Goal: Information Seeking & Learning: Find specific fact

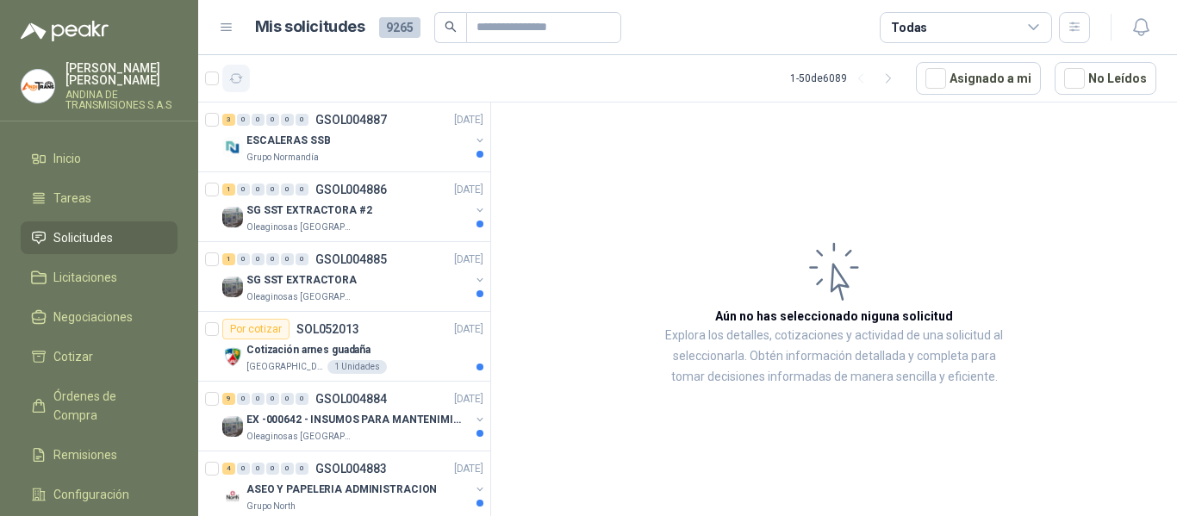
click at [240, 84] on icon "button" at bounding box center [236, 78] width 15 height 15
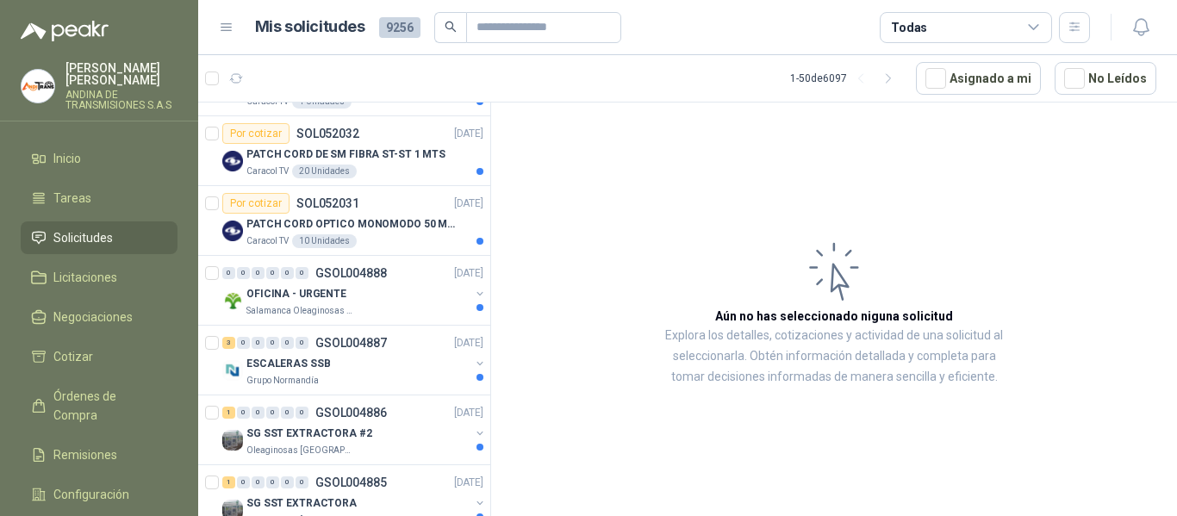
scroll to position [345, 0]
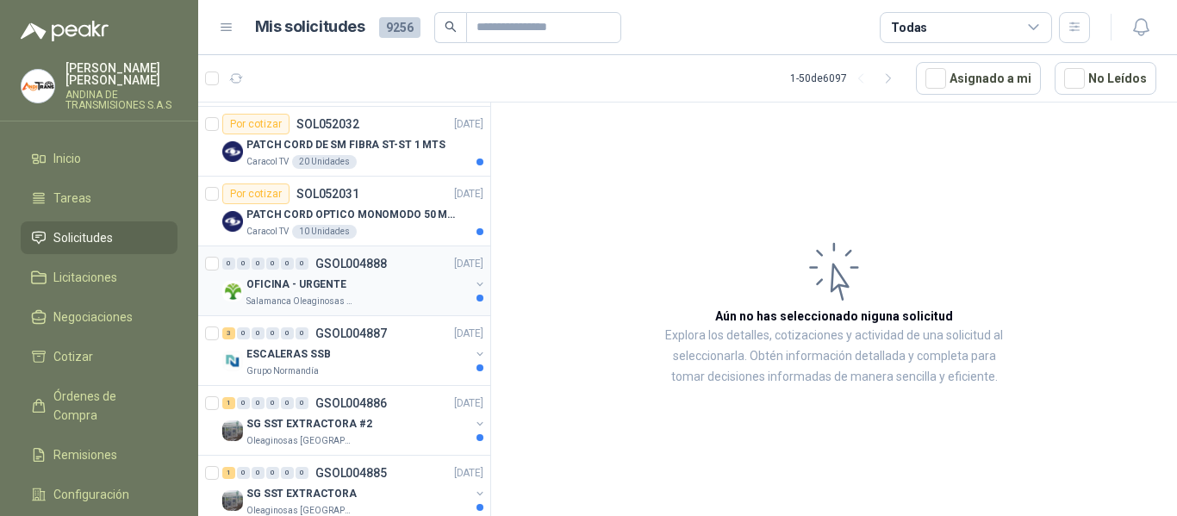
click at [407, 274] on div "OFICINA - URGENTE" at bounding box center [357, 284] width 223 height 21
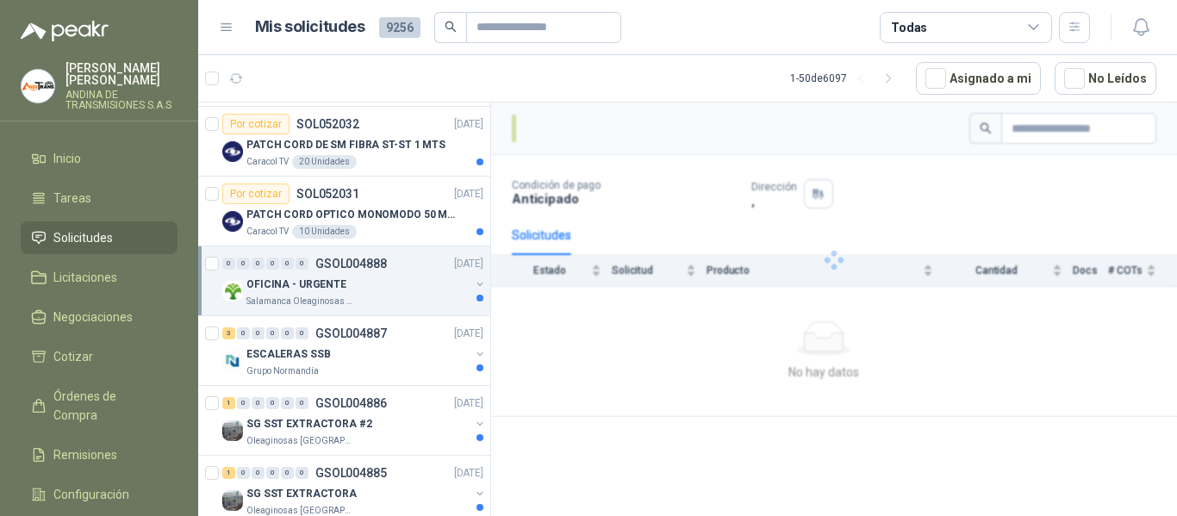
click at [376, 288] on div "OFICINA - URGENTE" at bounding box center [357, 284] width 223 height 21
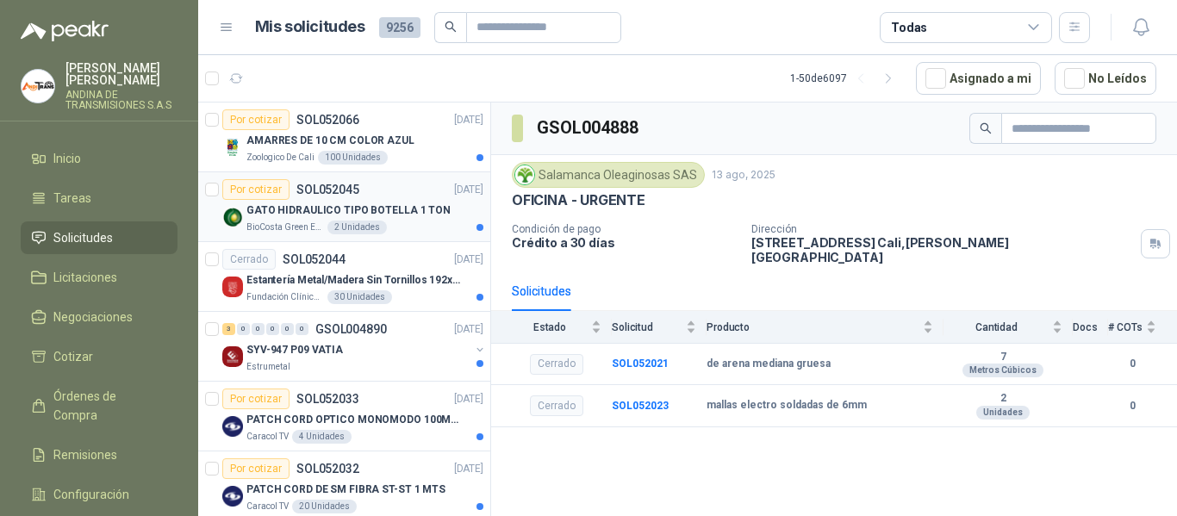
click at [416, 209] on p "GATO HIDRAULICO TIPO BOTELLA 1 TON" at bounding box center [348, 210] width 204 height 16
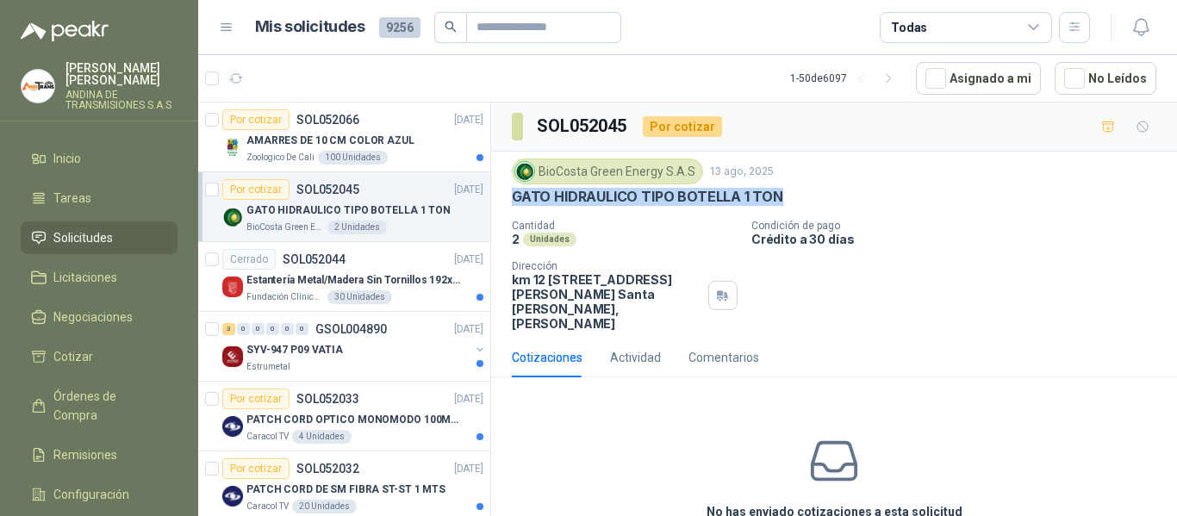
drag, startPoint x: 516, startPoint y: 199, endPoint x: 779, endPoint y: 201, distance: 262.7
click at [779, 201] on div "GATO HIDRAULICO TIPO BOTELLA 1 TON" at bounding box center [834, 197] width 644 height 18
copy p "GATO HIDRAULICO TIPO BOTELLA 1 TON"
click at [402, 152] on div "Zoologico De Cali 100 Unidades" at bounding box center [364, 158] width 237 height 14
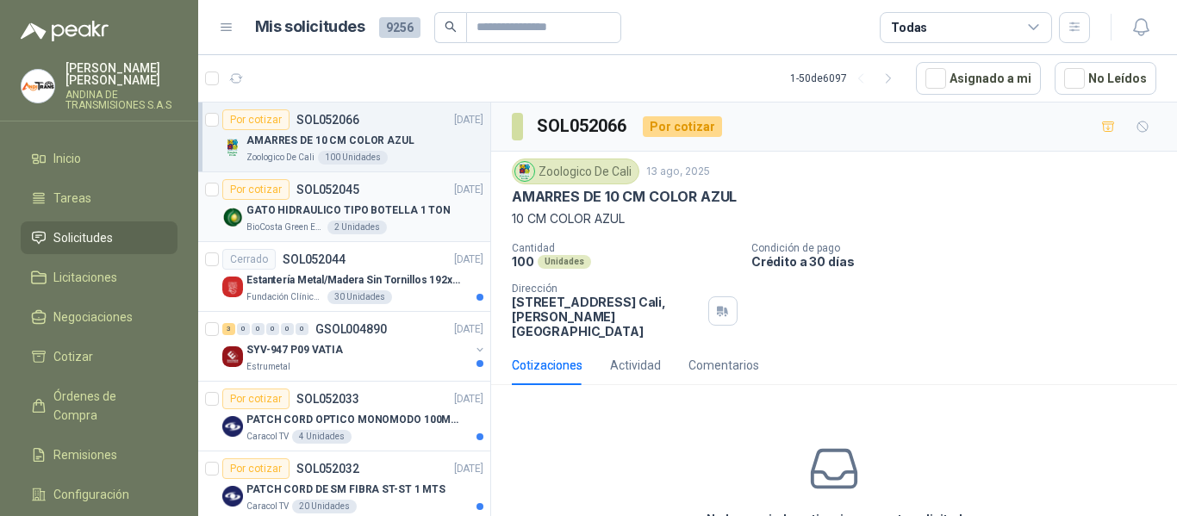
click at [402, 222] on div "BioCosta Green Energy S.A.S 2 Unidades" at bounding box center [364, 228] width 237 height 14
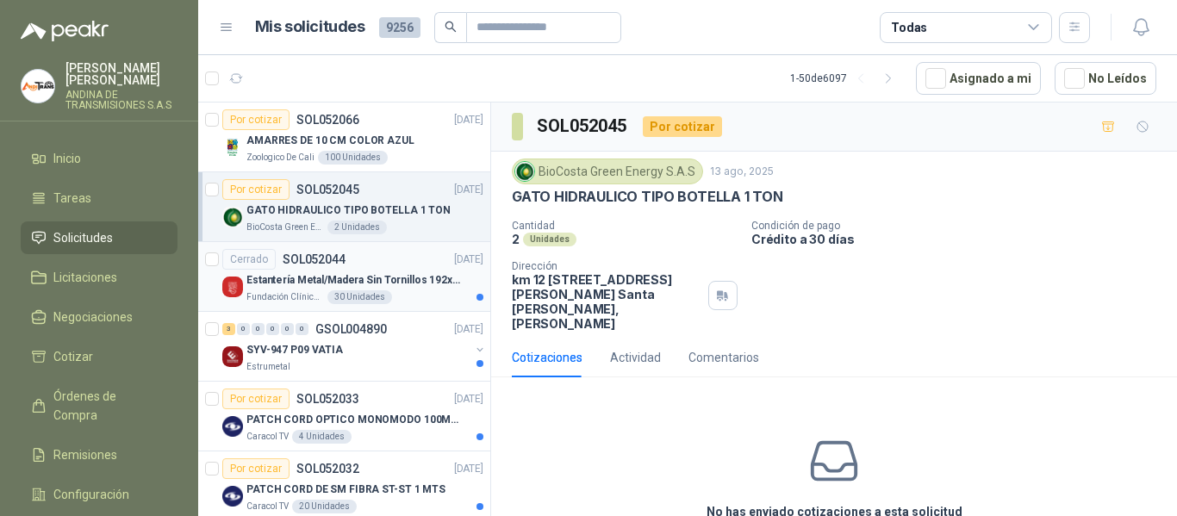
drag, startPoint x: 432, startPoint y: 278, endPoint x: 433, endPoint y: 293, distance: 14.7
click at [432, 280] on p "Estantería Metal/Madera Sin Tornillos 192x100x50 cm 5 Niveles Gris" at bounding box center [353, 280] width 214 height 16
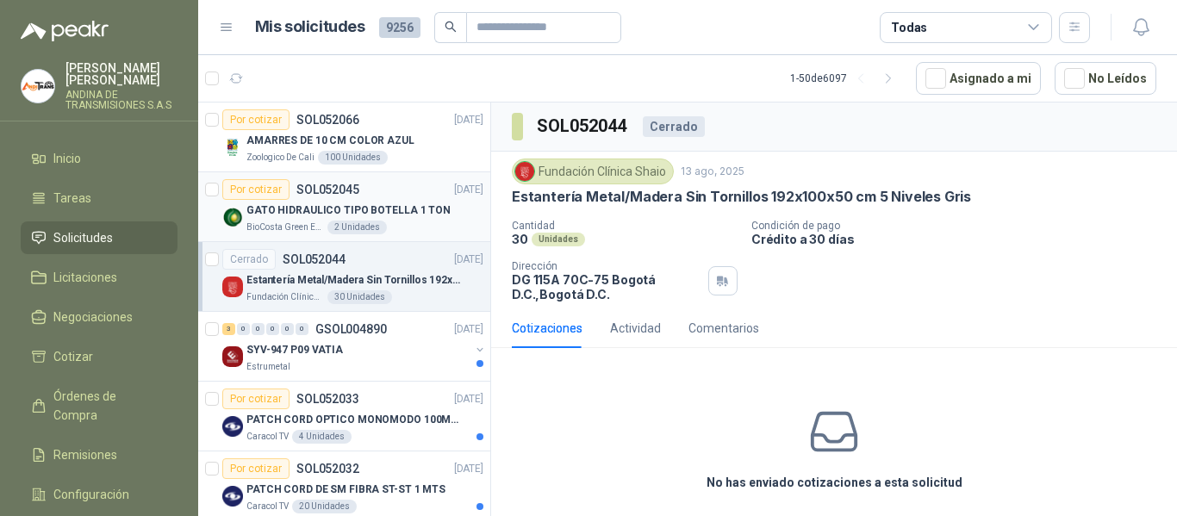
click at [392, 219] on div "GATO HIDRAULICO TIPO BOTELLA 1 TON" at bounding box center [364, 210] width 237 height 21
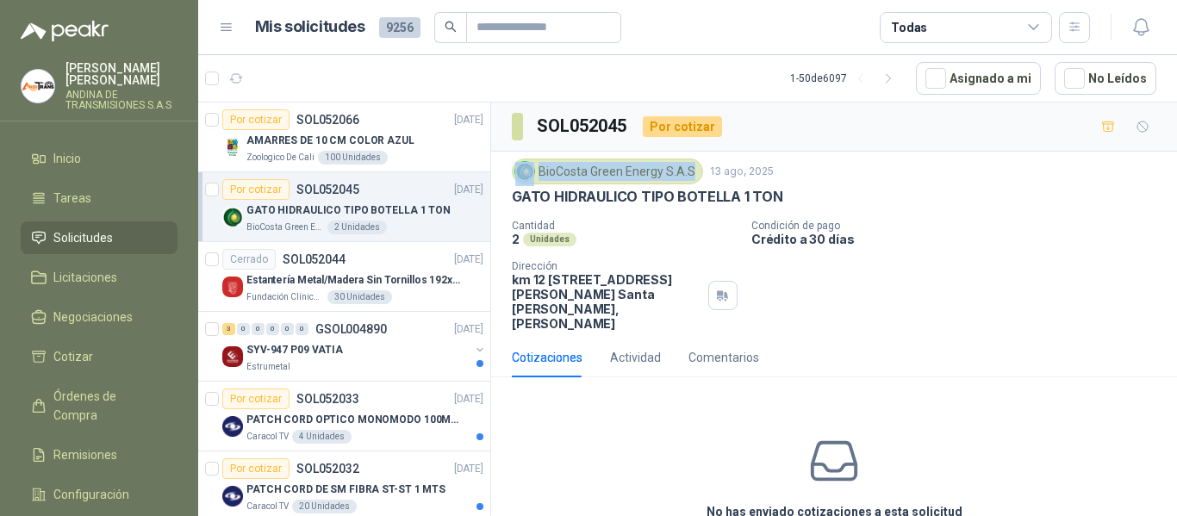
drag, startPoint x: 537, startPoint y: 171, endPoint x: 690, endPoint y: 173, distance: 153.3
click at [690, 173] on div "BioCosta Green Energy S.A.S" at bounding box center [607, 172] width 191 height 26
copy div "BioCosta Green Energy S.A.S"
